Goal: Information Seeking & Learning: Learn about a topic

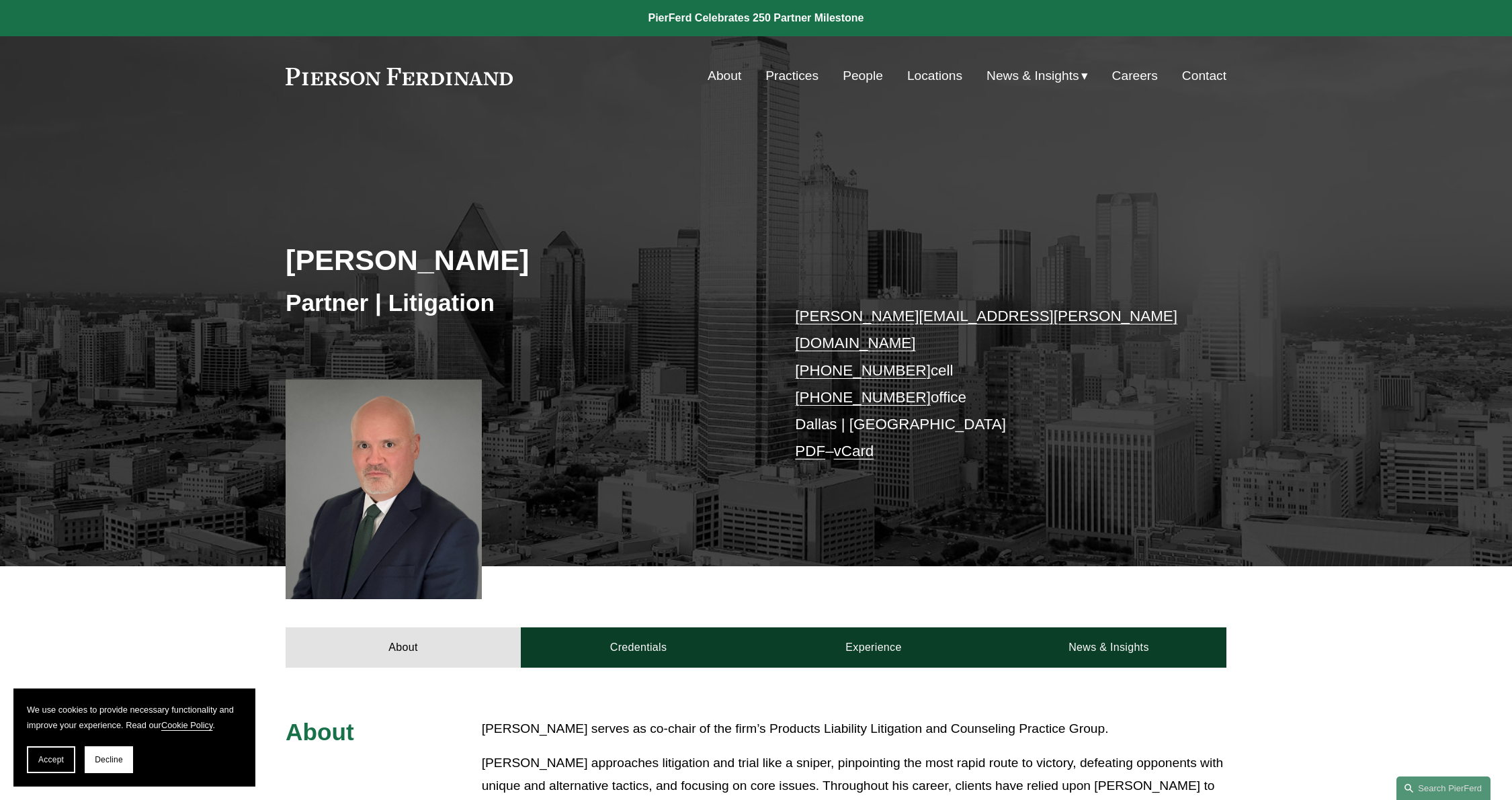
click at [856, 73] on link "People" at bounding box center [862, 76] width 40 height 26
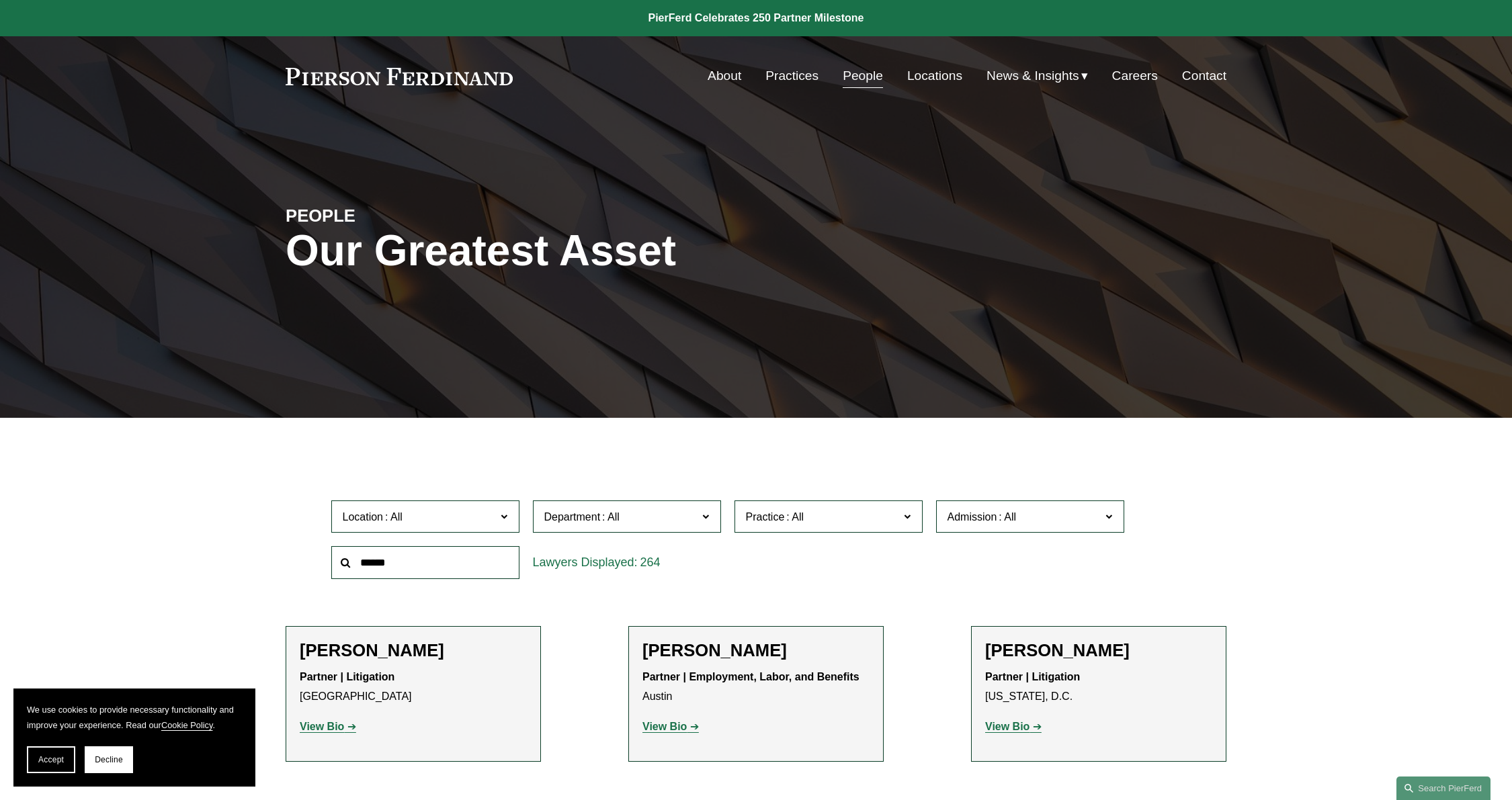
click at [440, 555] on input "text" at bounding box center [425, 563] width 189 height 33
type input "****"
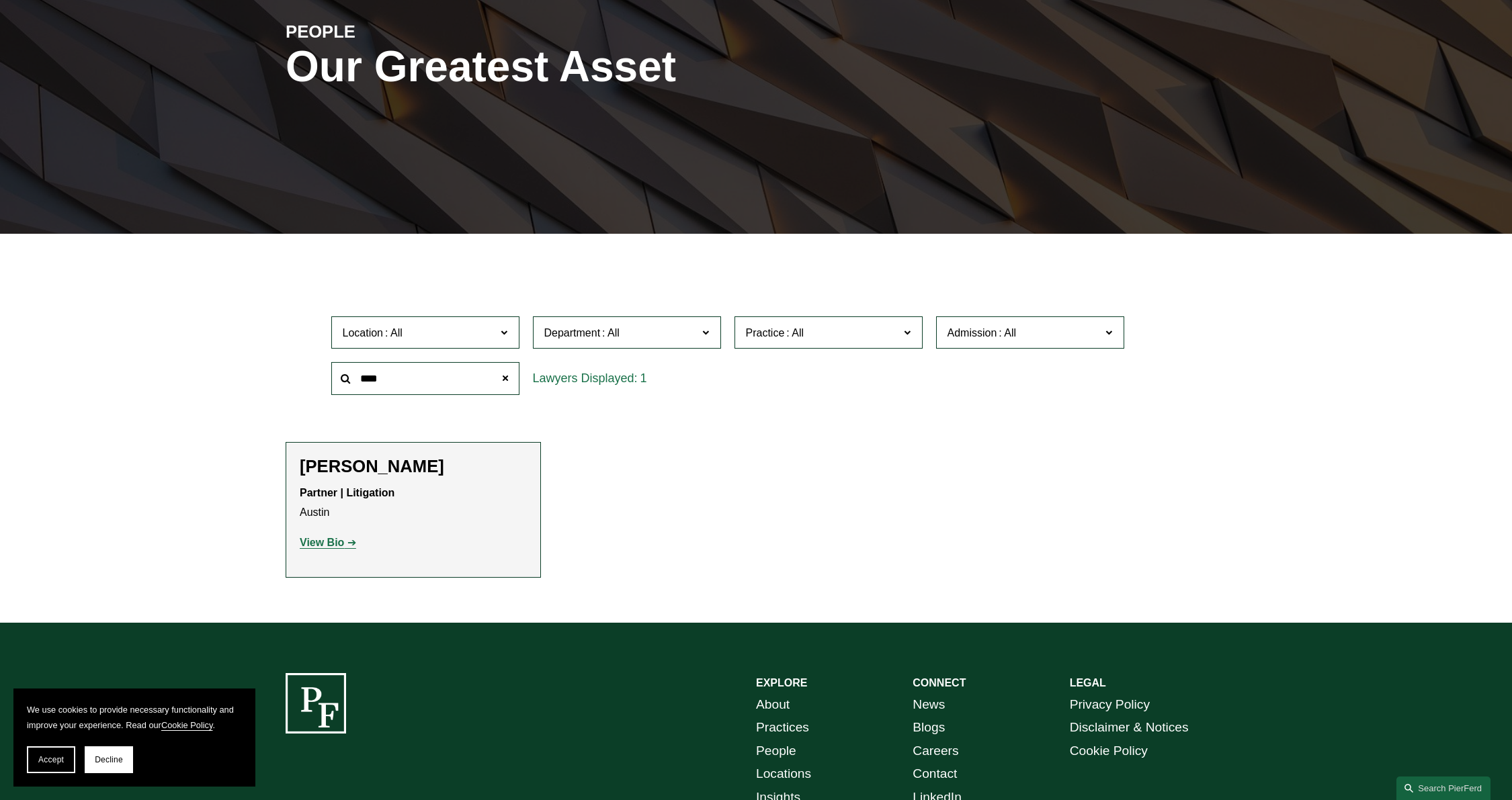
scroll to position [331, 0]
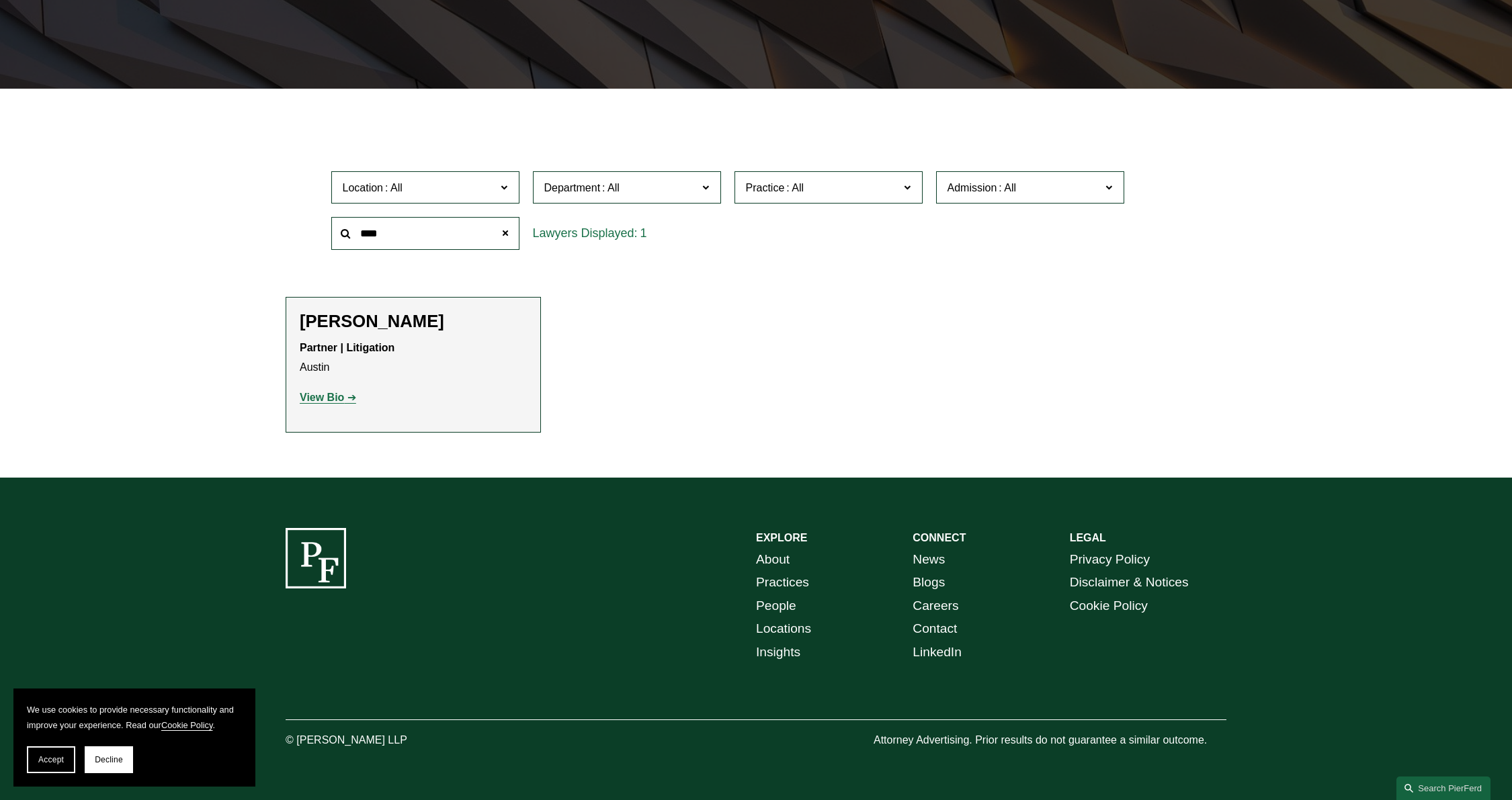
click at [323, 396] on strong "View Bio" at bounding box center [321, 398] width 44 height 12
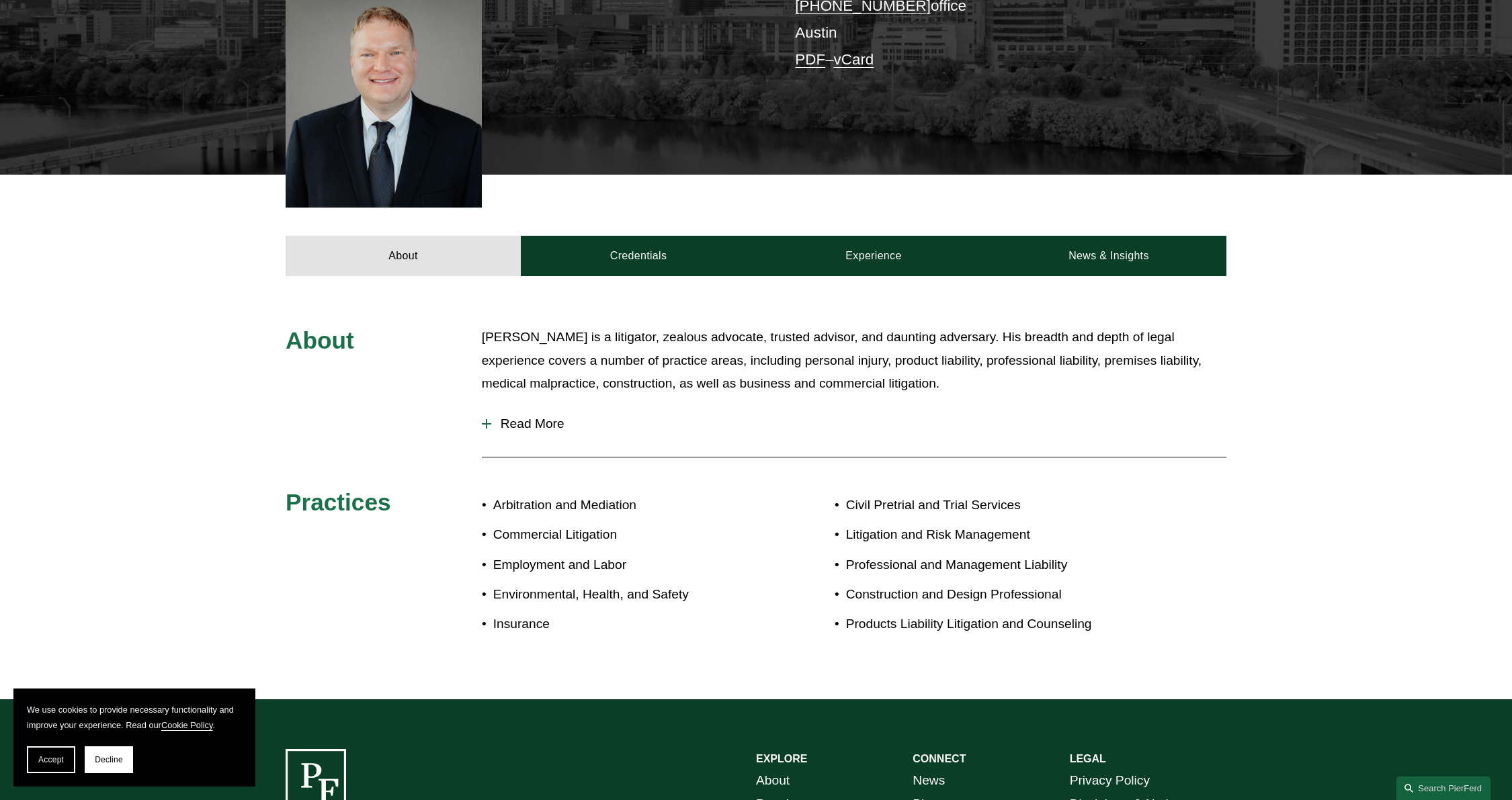
scroll to position [403, 0]
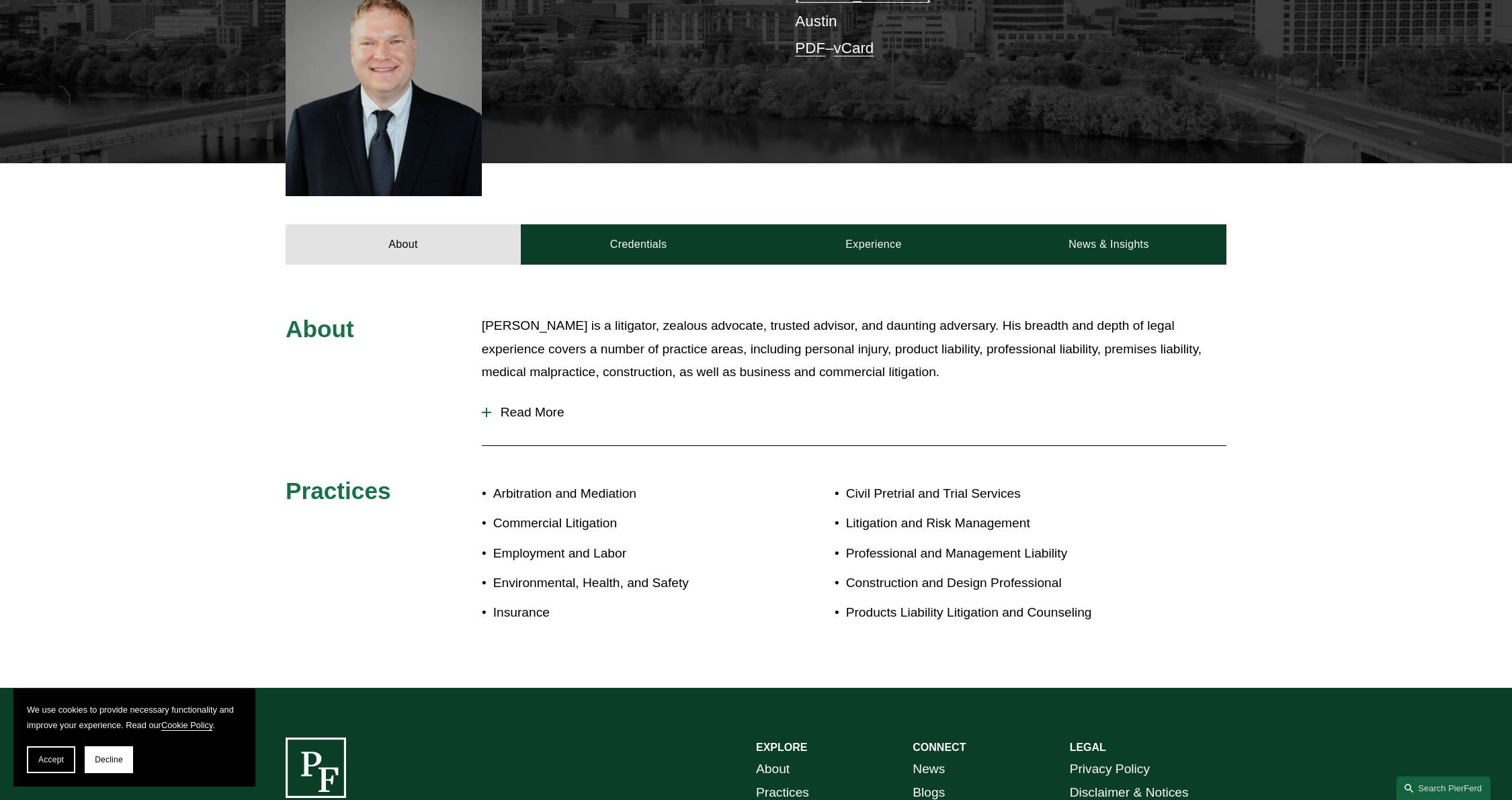
click at [545, 405] on span "Read More" at bounding box center [858, 412] width 735 height 15
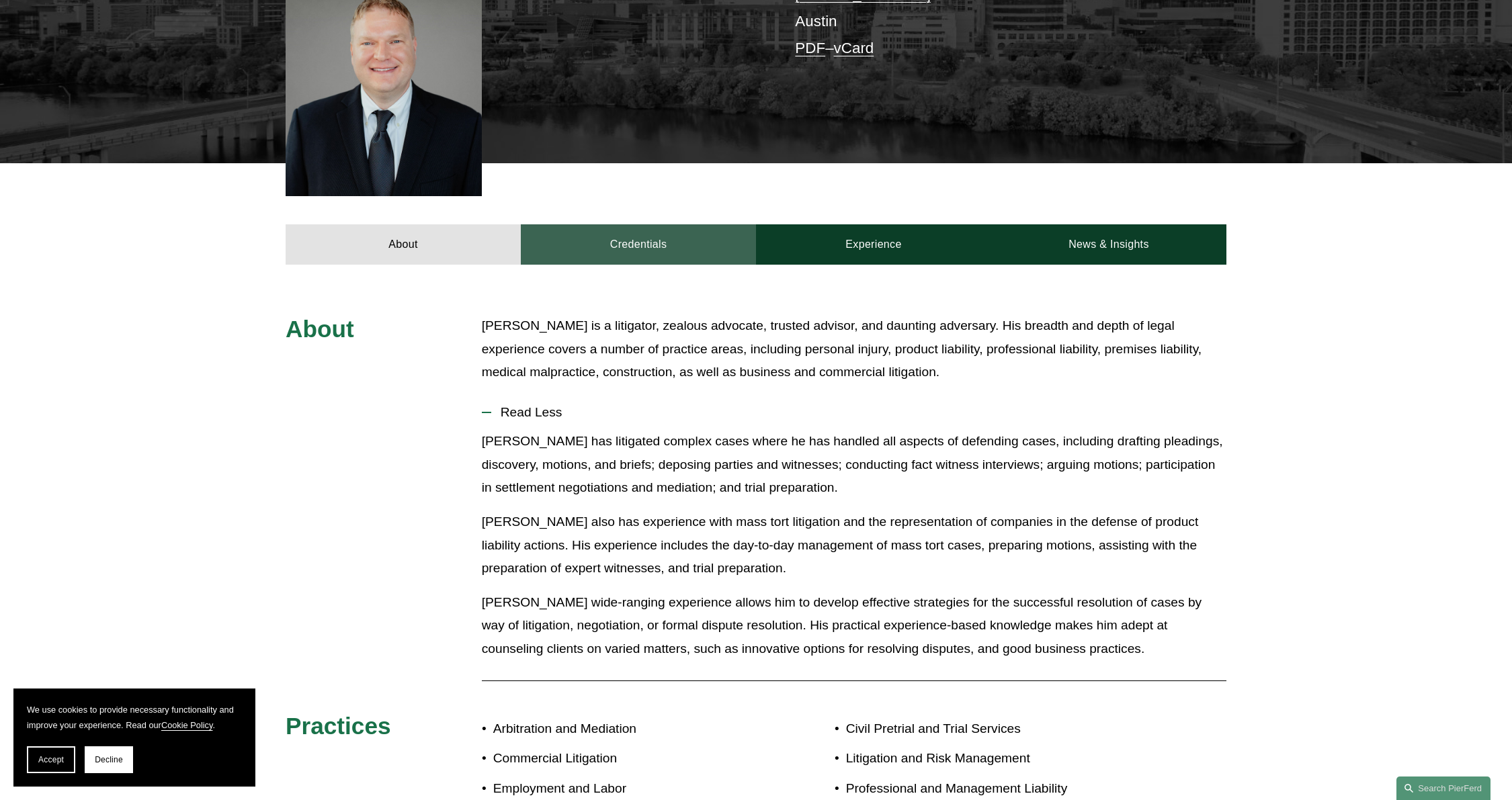
click at [612, 225] on link "Credentials" at bounding box center [639, 244] width 236 height 40
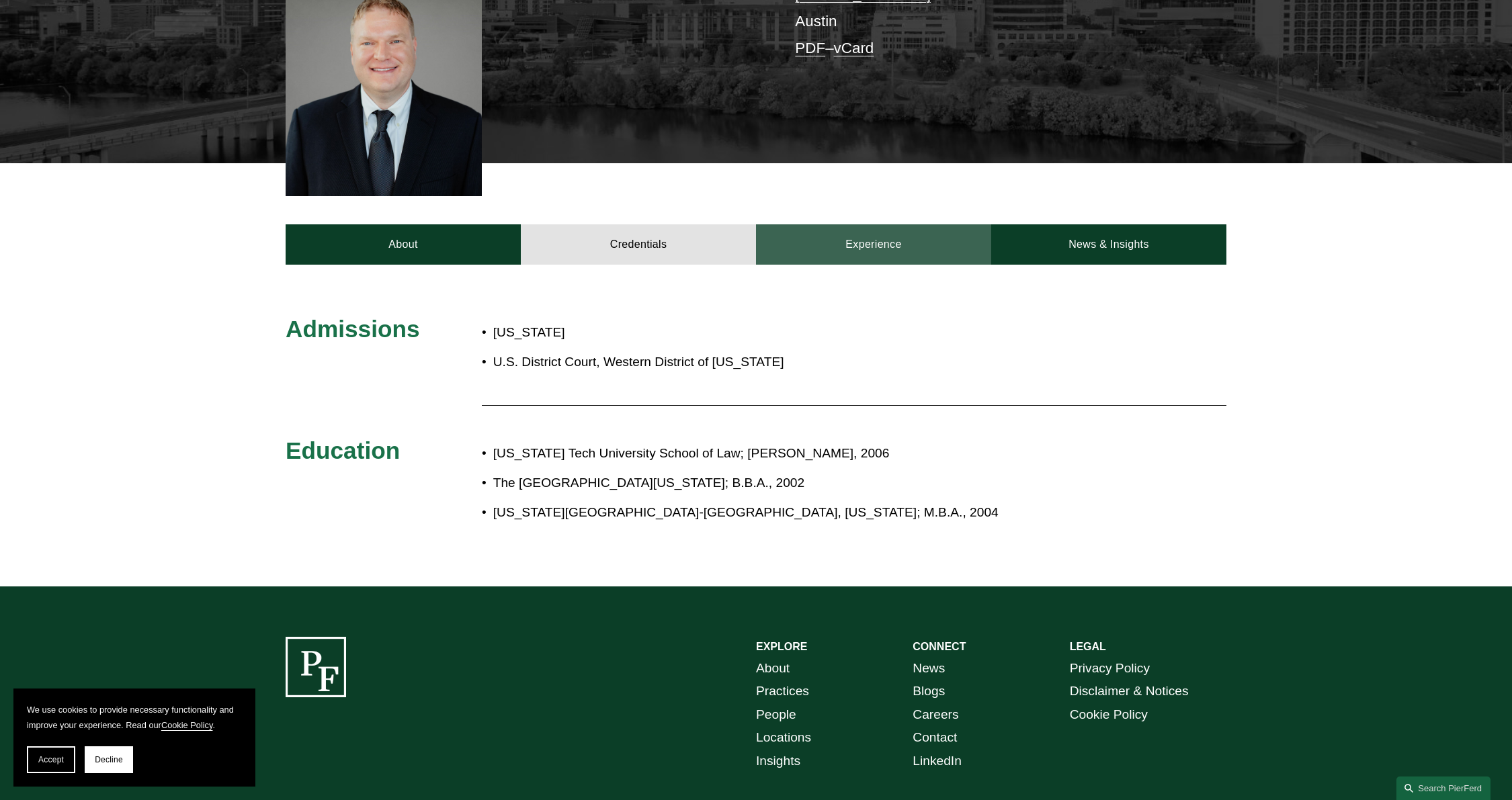
click at [825, 225] on link "Experience" at bounding box center [874, 244] width 236 height 40
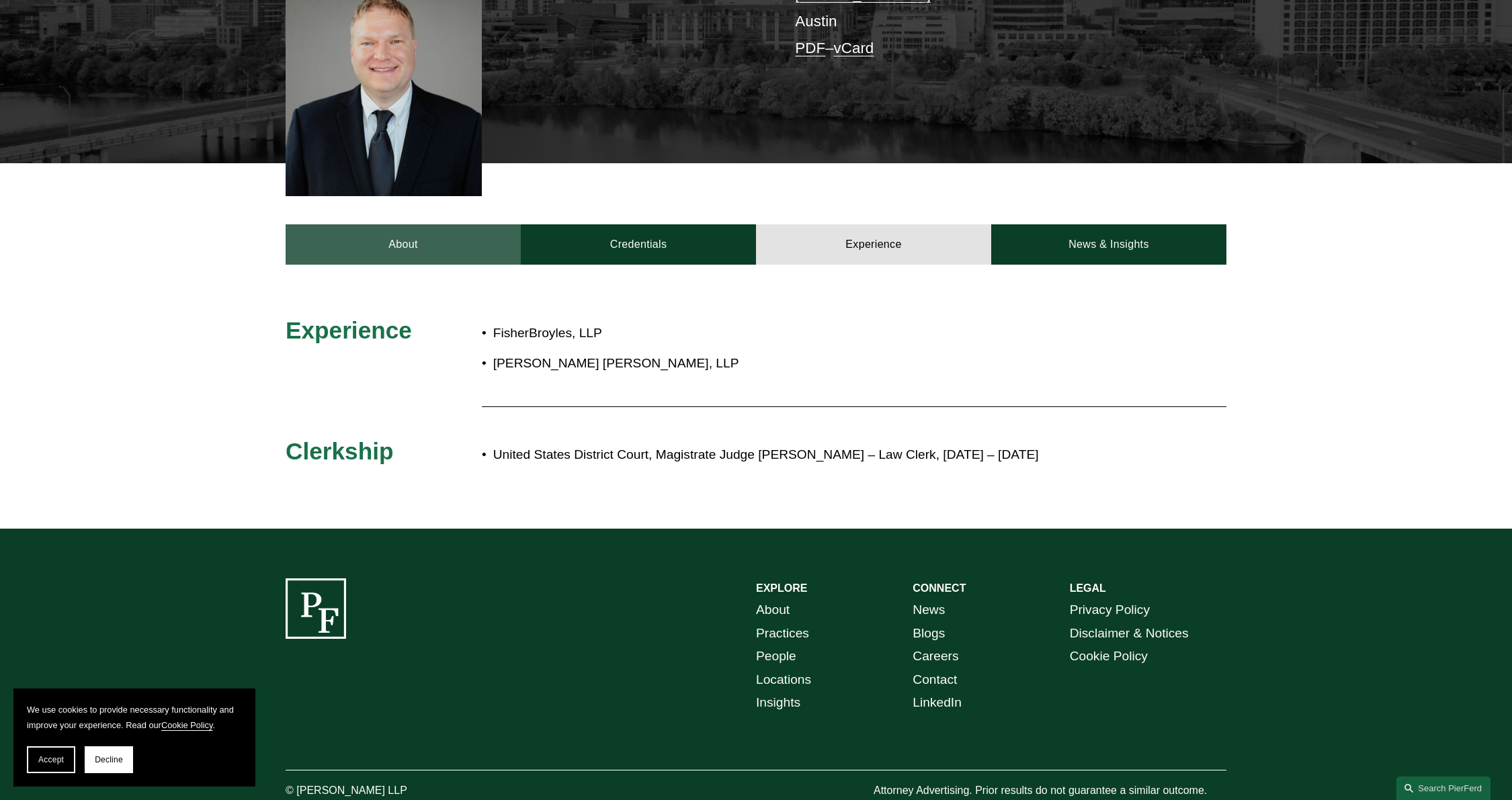
click at [363, 225] on link "About" at bounding box center [404, 244] width 236 height 40
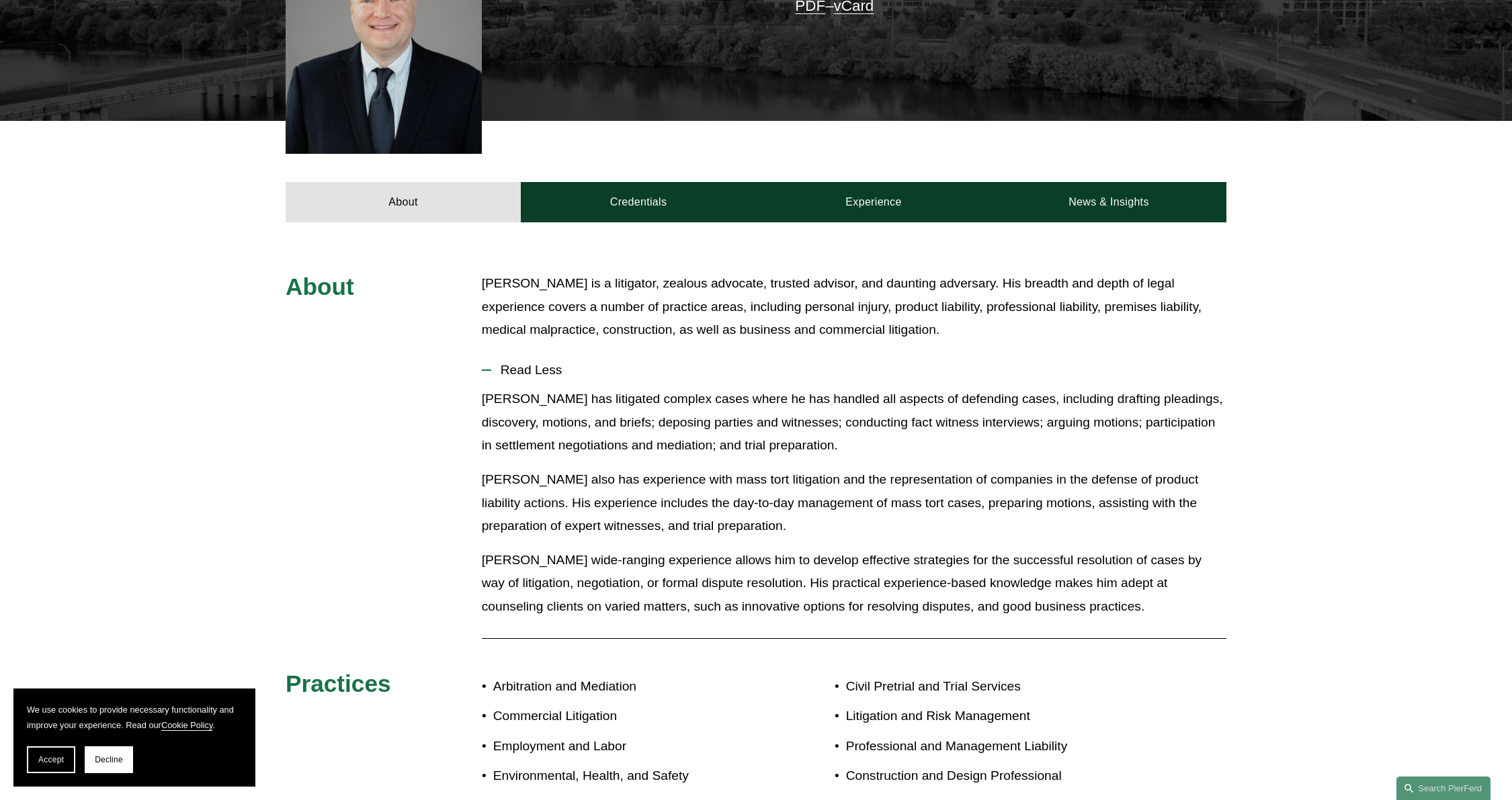
scroll to position [224, 0]
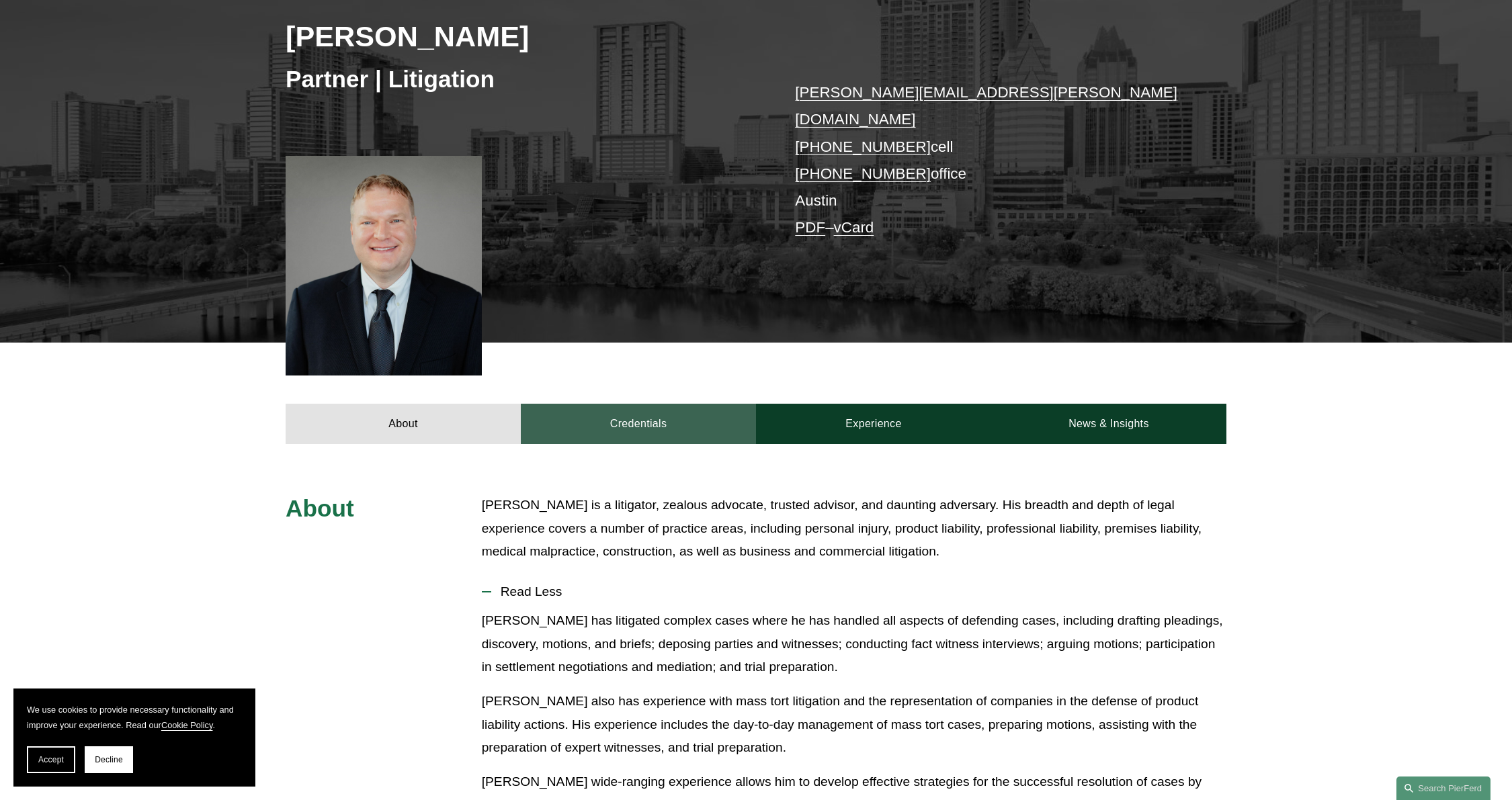
click at [597, 405] on link "Credentials" at bounding box center [639, 423] width 236 height 40
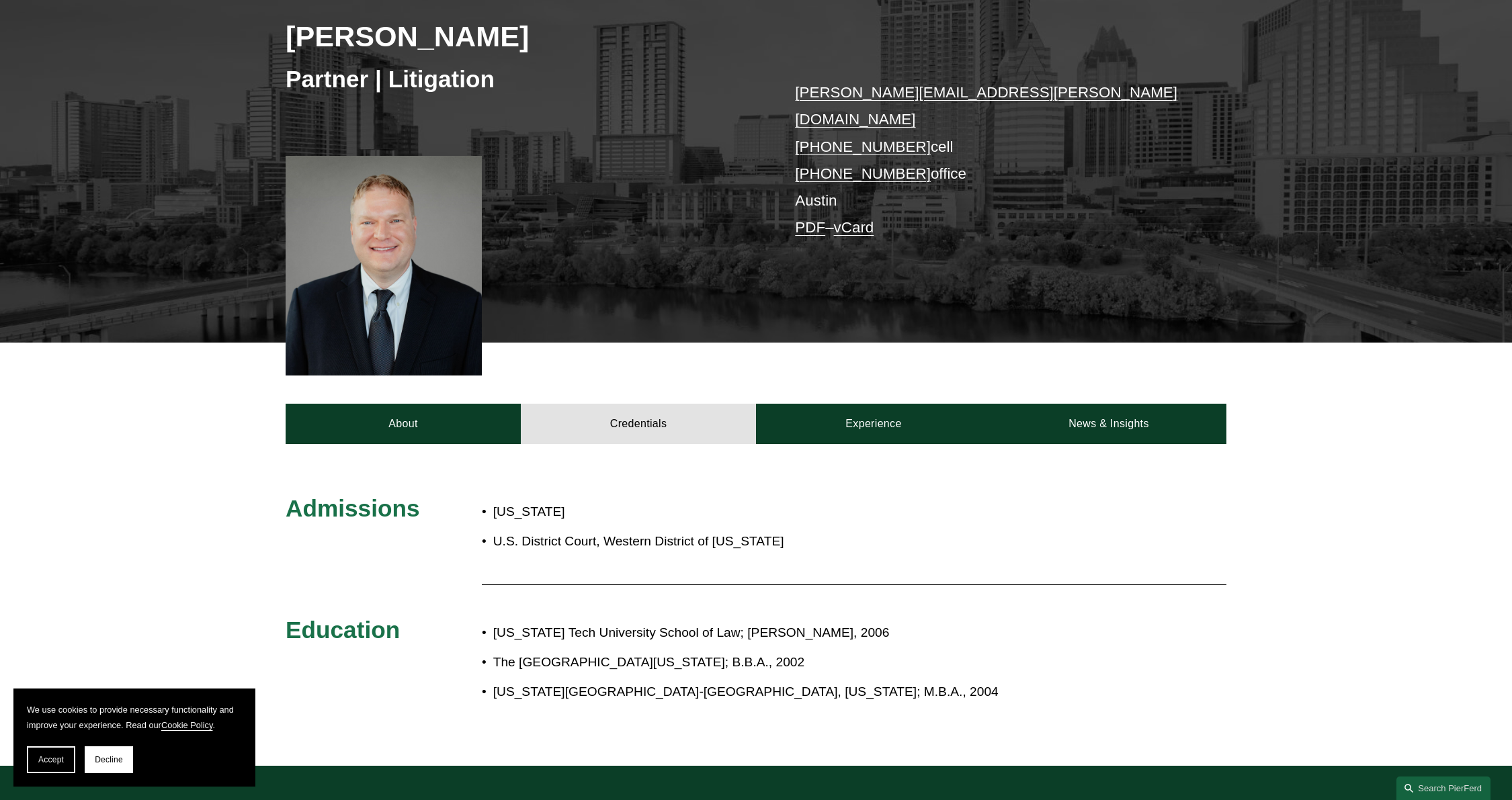
scroll to position [0, 0]
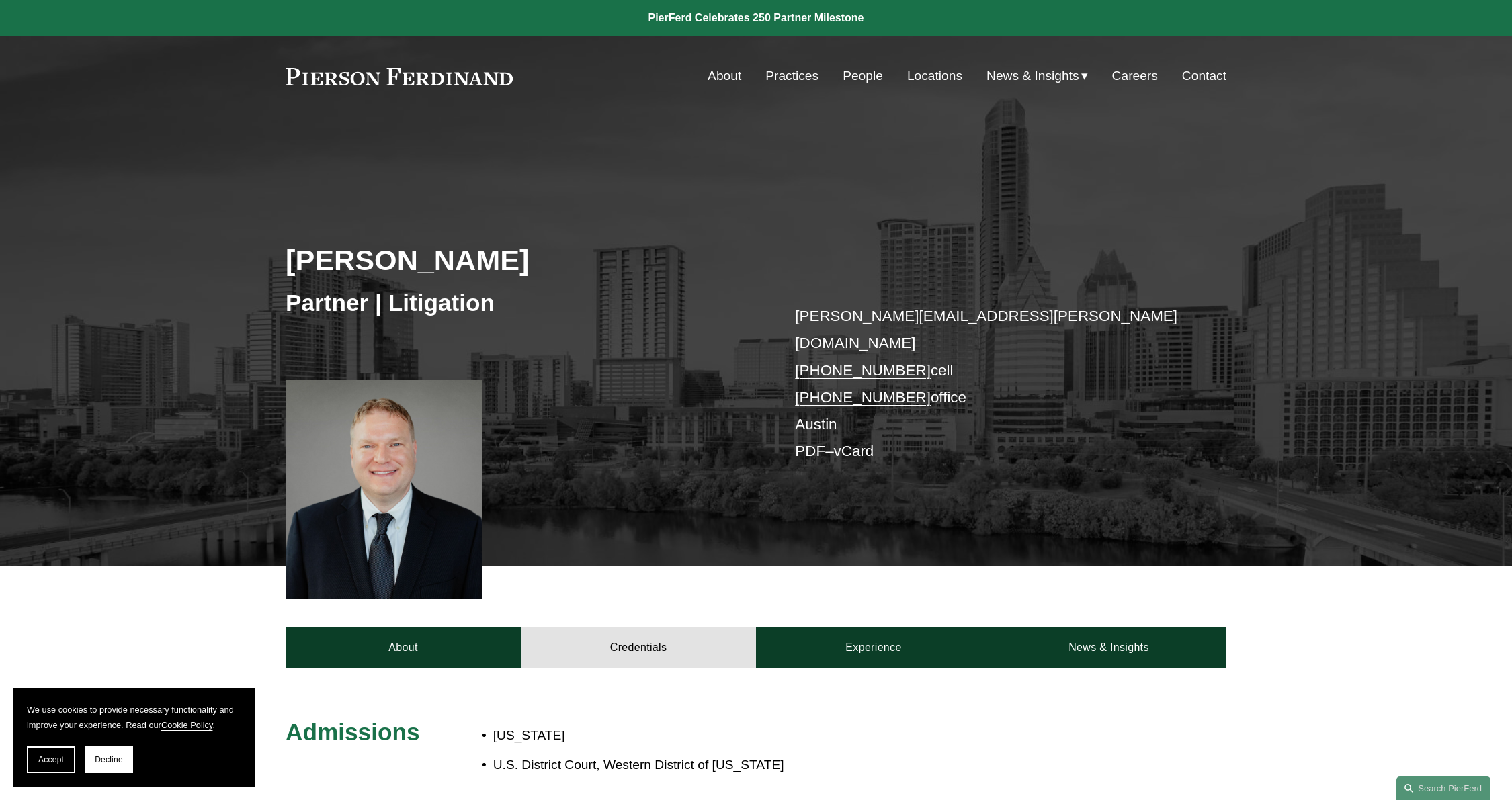
click at [1416, 77] on div "Skip to Content About Practices People Locations" at bounding box center [756, 76] width 1512 height 80
